Goal: Transaction & Acquisition: Obtain resource

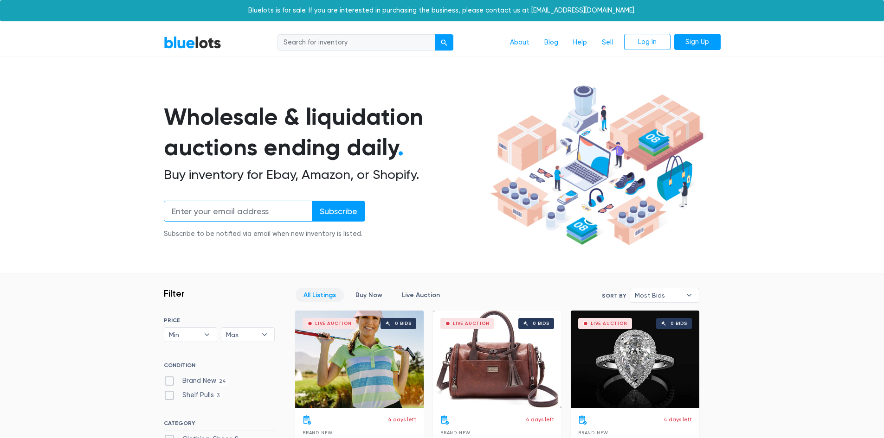
click at [294, 213] on input "email" at bounding box center [238, 211] width 148 height 21
type input "[EMAIL_ADDRESS][DOMAIN_NAME]"
click at [337, 212] on input "Subscribe" at bounding box center [338, 211] width 53 height 21
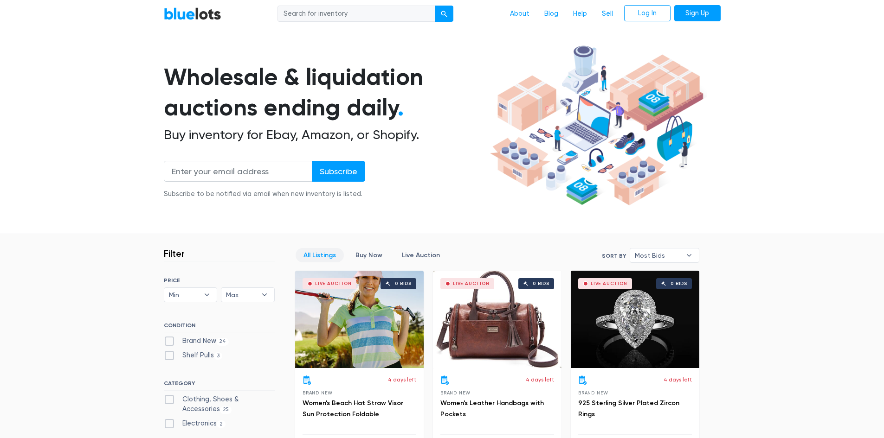
scroll to position [37, 0]
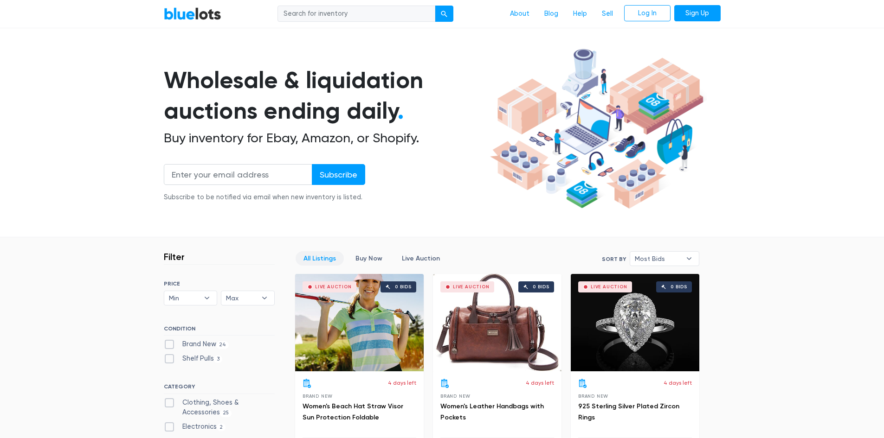
click at [397, 14] on input "search" at bounding box center [356, 14] width 158 height 17
type input "wedding"
click at [435, 6] on button "submit" at bounding box center [444, 14] width 19 height 17
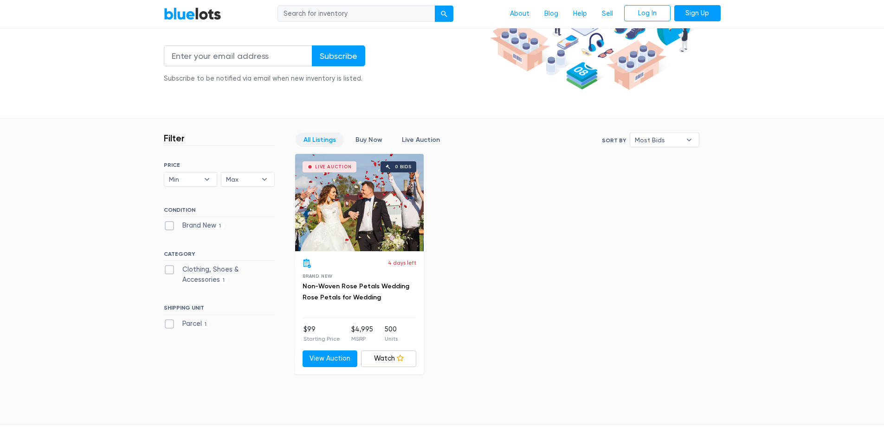
scroll to position [158, 0]
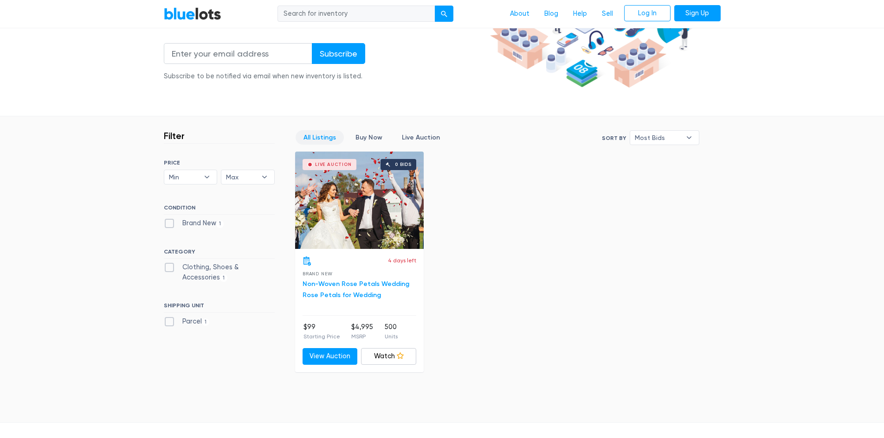
click at [350, 286] on link "Non-Woven Rose Petals Wedding Rose Petals for Wedding" at bounding box center [356, 289] width 107 height 19
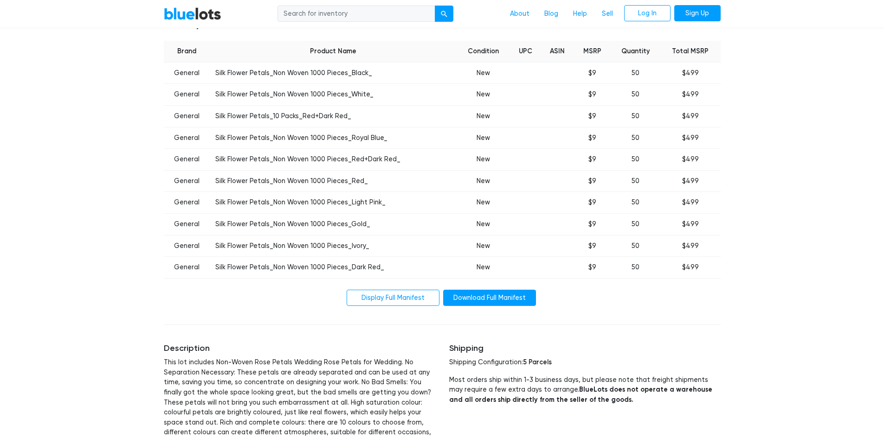
scroll to position [383, 0]
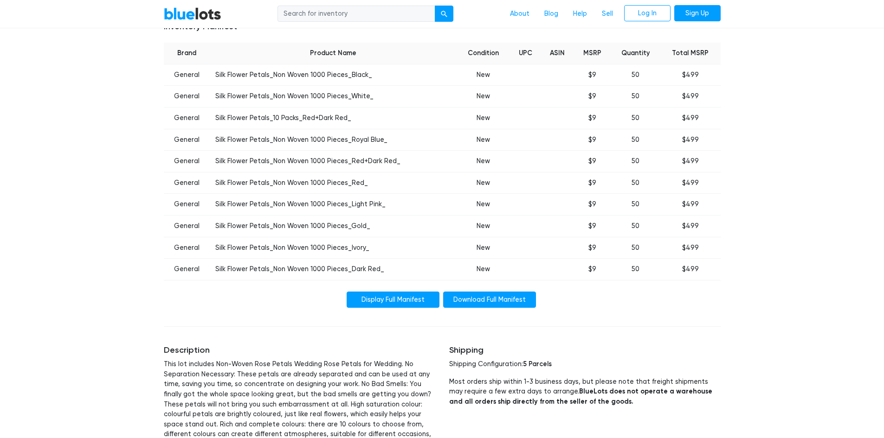
click at [405, 300] on link "Display Full Manifest" at bounding box center [393, 300] width 93 height 17
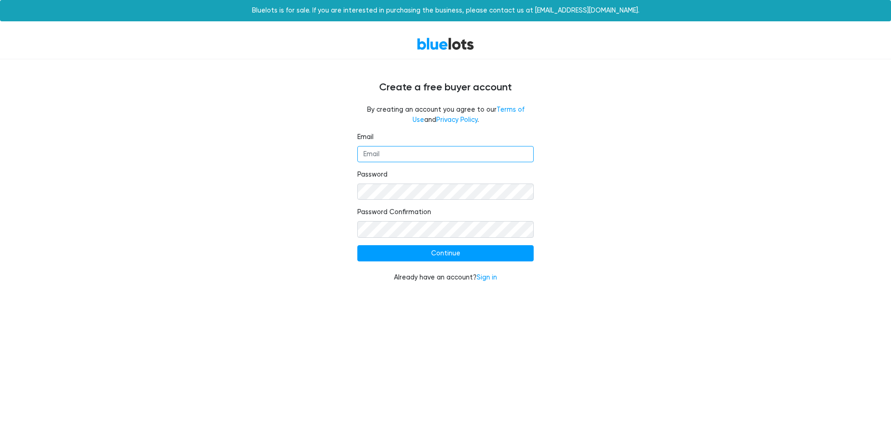
click at [395, 152] on input "Email" at bounding box center [445, 154] width 176 height 17
type input "[EMAIL_ADDRESS][DOMAIN_NAME]"
click at [449, 263] on form "Email [EMAIL_ADDRESS][DOMAIN_NAME] Password Password Confirmation Continue Alre…" at bounding box center [445, 207] width 176 height 151
click at [444, 254] on input "Continue" at bounding box center [445, 253] width 176 height 17
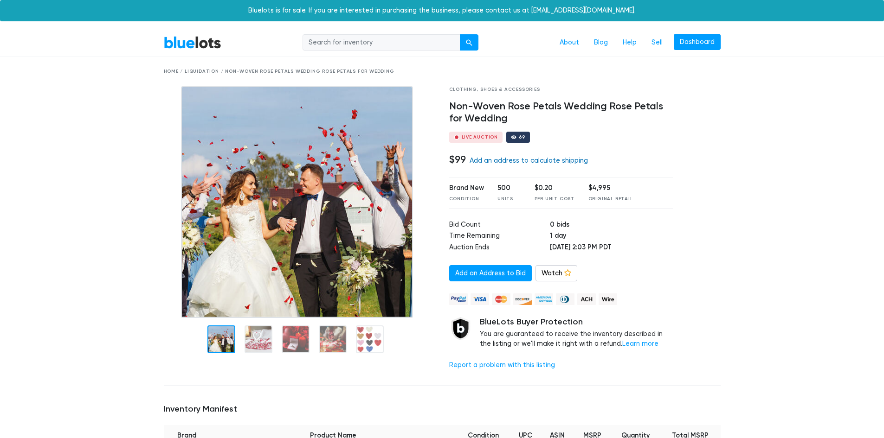
click at [525, 160] on link "Add an address to calculate shipping" at bounding box center [529, 161] width 118 height 8
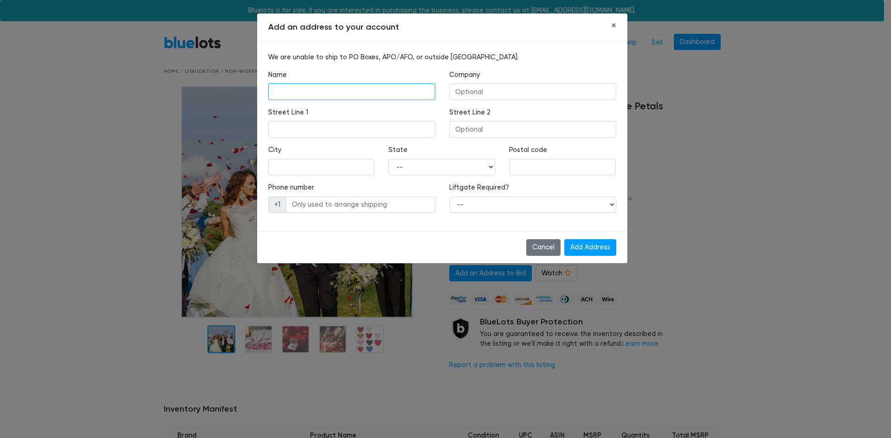
click at [358, 95] on input "text" at bounding box center [351, 92] width 167 height 17
type input "Jamie Cravillion"
type input "2105 Potter Dr."
type input "DE PERE"
select select "WI"
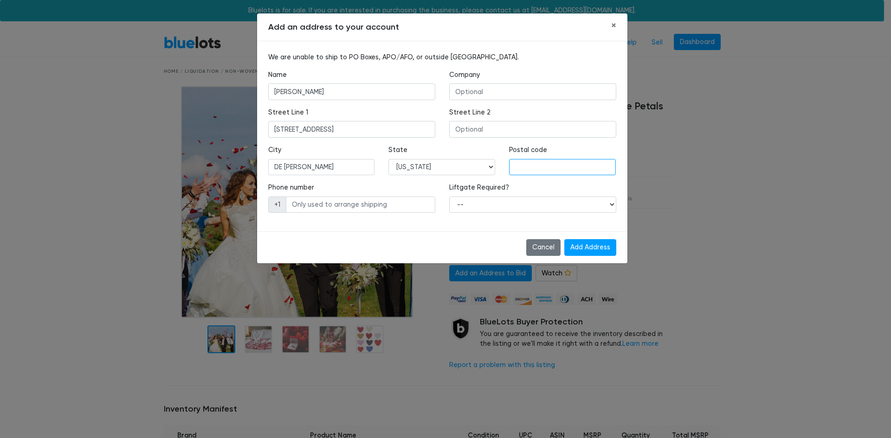
type input "54115"
type input "9206324892"
click at [470, 93] on input "text" at bounding box center [532, 92] width 167 height 17
type input "Bride To Brides"
click at [502, 207] on select "-- Yes No" at bounding box center [532, 205] width 167 height 17
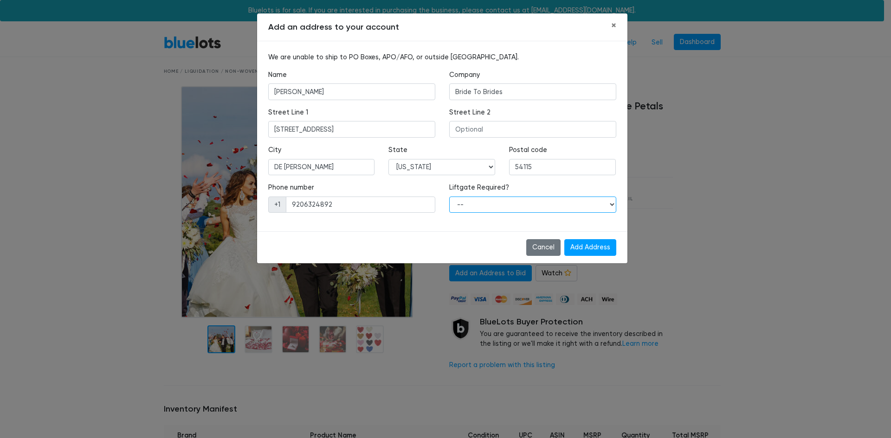
select select "1"
click at [449, 197] on select "-- Yes No" at bounding box center [532, 205] width 167 height 17
click at [576, 244] on input "Add Address" at bounding box center [590, 247] width 52 height 17
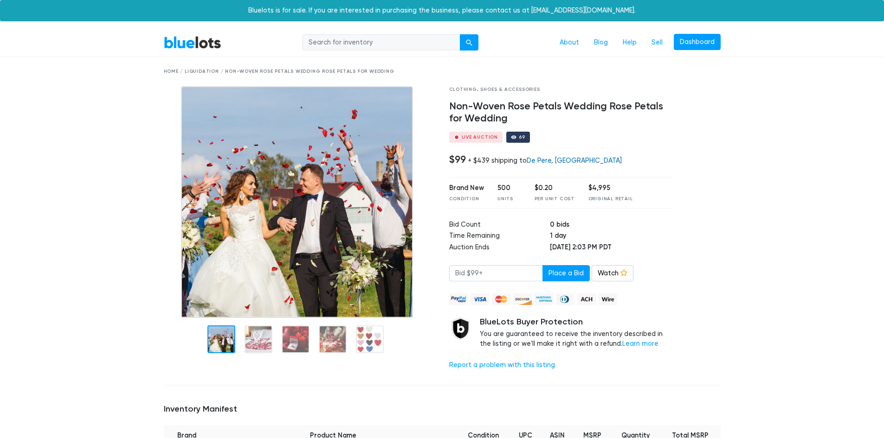
click at [548, 161] on link "De Pere, [GEOGRAPHIC_DATA]" at bounding box center [574, 161] width 95 height 8
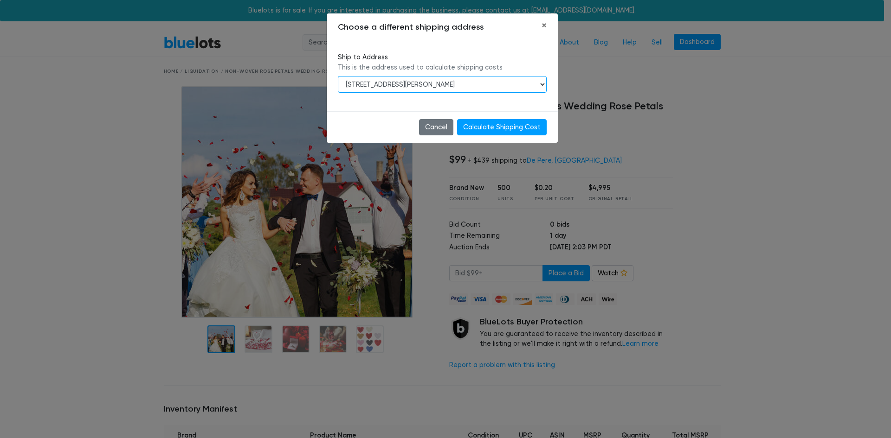
click at [451, 81] on select "[STREET_ADDRESS][PERSON_NAME]" at bounding box center [442, 84] width 209 height 17
click at [450, 82] on select "[STREET_ADDRESS][PERSON_NAME]" at bounding box center [442, 84] width 209 height 17
click at [442, 80] on select "[STREET_ADDRESS][PERSON_NAME]" at bounding box center [442, 84] width 209 height 17
click at [338, 76] on select "[STREET_ADDRESS][PERSON_NAME]" at bounding box center [442, 84] width 209 height 17
click at [446, 122] on button "Cancel" at bounding box center [436, 127] width 34 height 17
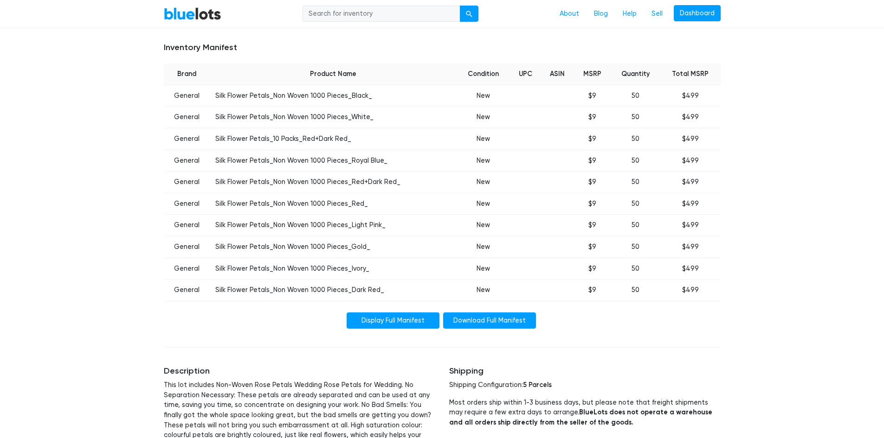
click at [412, 317] on link "Display Full Manifest" at bounding box center [393, 321] width 93 height 17
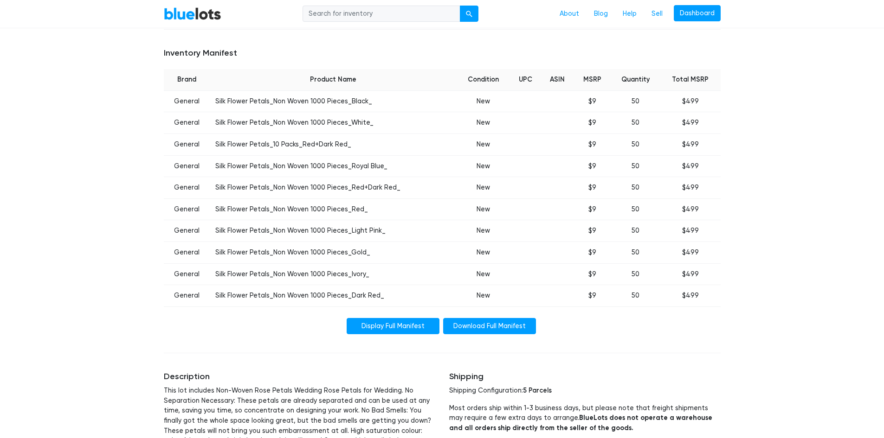
scroll to position [356, 0]
click at [405, 329] on link "Display Full Manifest" at bounding box center [393, 327] width 93 height 17
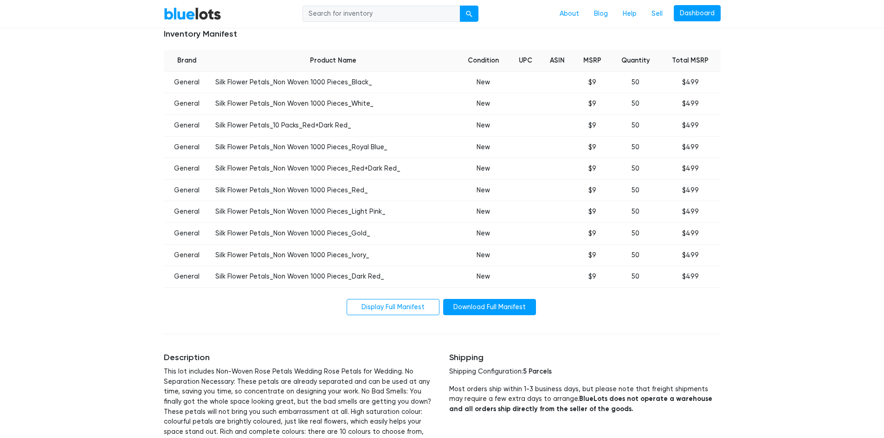
scroll to position [384, 0]
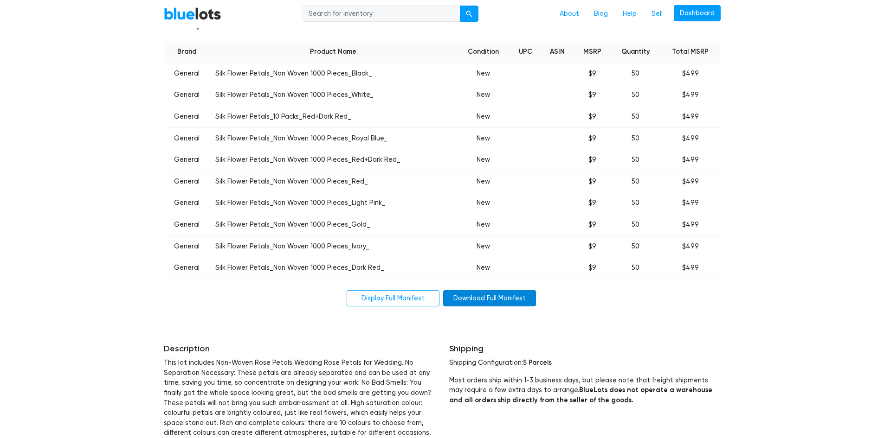
click at [460, 303] on link "Download Full Manifest" at bounding box center [489, 298] width 93 height 17
